Goal: Task Accomplishment & Management: Manage account settings

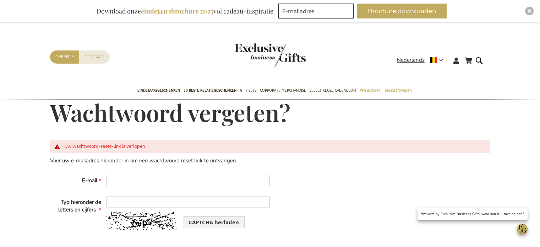
click at [100, 140] on div "Uw wachtwoord-reset-link is verlopen" at bounding box center [270, 146] width 440 height 13
click at [150, 184] on input "E-mail" at bounding box center [187, 180] width 163 height 11
type input "[PERSON_NAME][EMAIL_ADDRESS][DOMAIN_NAME]"
click at [161, 205] on input "Typ hieronder de letters en cijfers" at bounding box center [187, 201] width 163 height 11
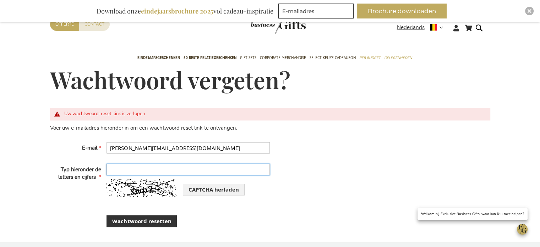
scroll to position [71, 0]
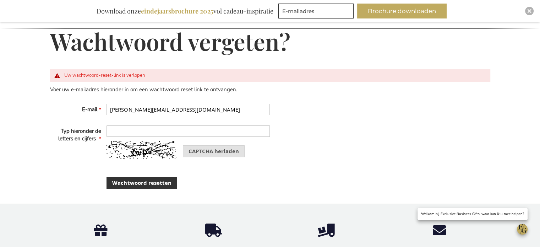
click at [237, 153] on span "CAPTCHA herladen" at bounding box center [213, 150] width 50 height 7
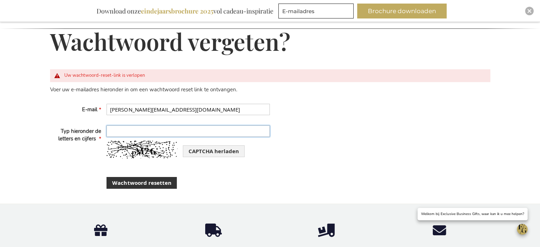
click at [146, 128] on input "Typ hieronder de letters en cijfers" at bounding box center [187, 130] width 163 height 11
type input "pm26"
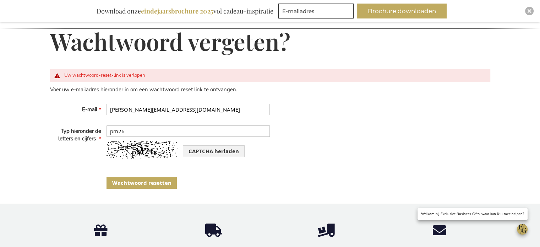
click at [154, 184] on span "Wachtwoord resetten" at bounding box center [141, 182] width 59 height 7
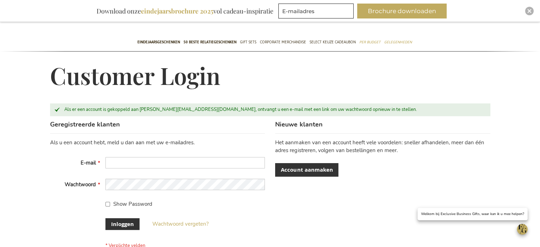
scroll to position [71, 0]
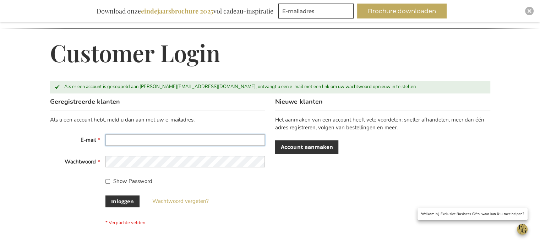
click at [126, 142] on input "E-mail" at bounding box center [184, 139] width 159 height 11
